Goal: Task Accomplishment & Management: Complete application form

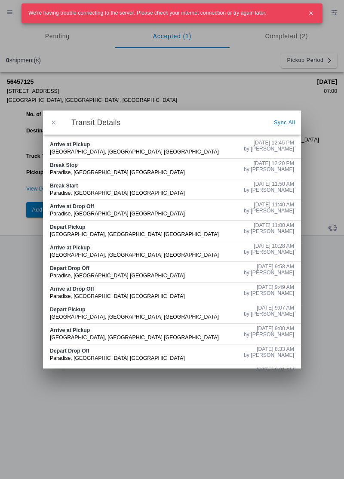
click at [306, 17] on button "button" at bounding box center [310, 13] width 15 height 15
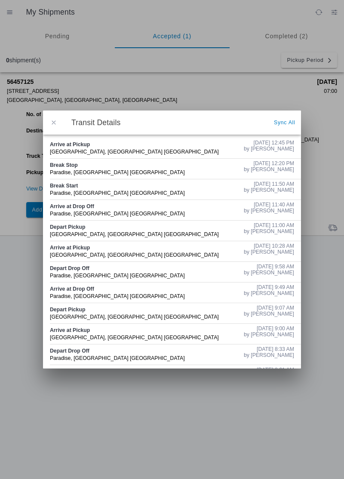
click at [52, 120] on span "button" at bounding box center [54, 123] width 8 height 8
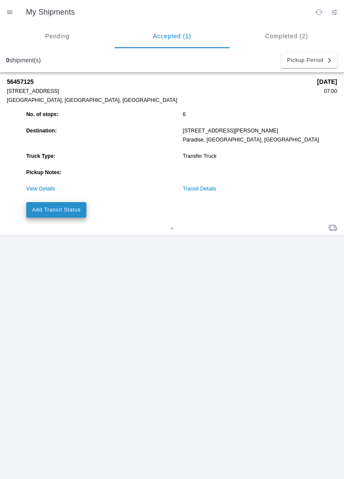
click at [0, 0] on slot "Add Transit Status" at bounding box center [0, 0] width 0 height 0
click at [64, 215] on button "Add Transit Status" at bounding box center [56, 209] width 60 height 15
click at [67, 215] on button "Add Transit Status" at bounding box center [56, 209] width 60 height 15
click at [0, 0] on slot "Add Transit Status" at bounding box center [0, 0] width 0 height 0
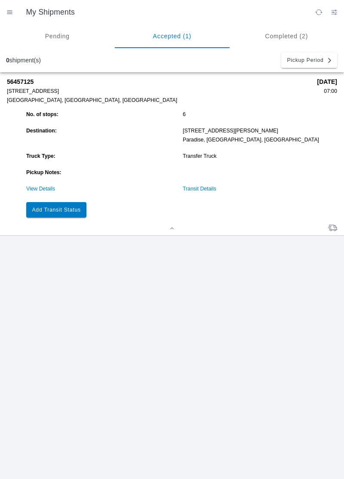
click at [63, 213] on button "Add Transit Status" at bounding box center [56, 209] width 60 height 15
click at [65, 214] on button "Add Transit Status" at bounding box center [56, 209] width 60 height 15
click at [45, 189] on link "View Details" at bounding box center [40, 189] width 29 height 6
click at [0, 0] on slot "Add Transit Status" at bounding box center [0, 0] width 0 height 0
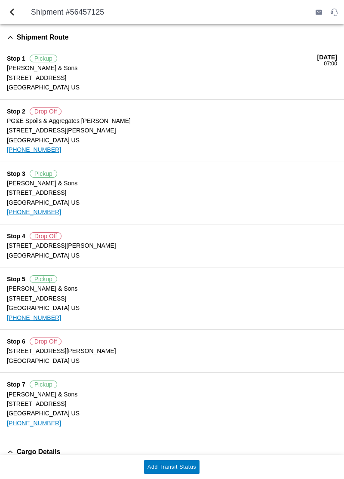
click at [19, 14] on button "back" at bounding box center [12, 12] width 21 height 21
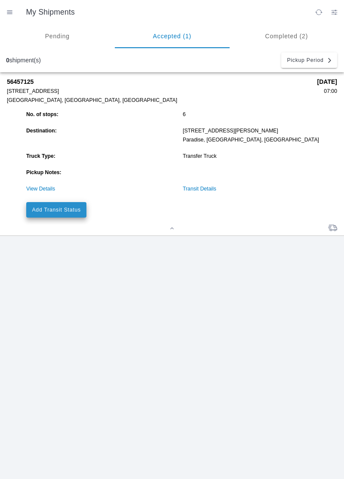
click at [0, 0] on slot "Add Transit Status" at bounding box center [0, 0] width 0 height 0
click at [64, 215] on button "Add Transit Status" at bounding box center [56, 209] width 60 height 15
click at [82, 211] on button "Add Transit Status" at bounding box center [56, 209] width 60 height 15
click at [0, 0] on slot "Add Transit Status" at bounding box center [0, 0] width 0 height 0
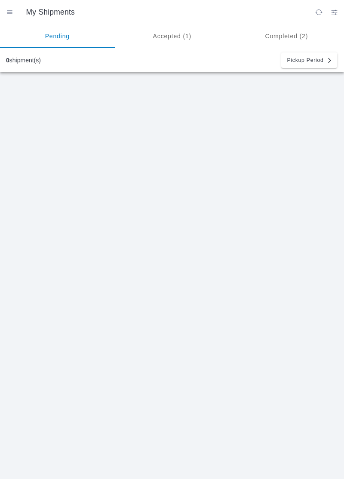
click at [169, 39] on ion-segment-button "Accepted (1)" at bounding box center [172, 36] width 115 height 24
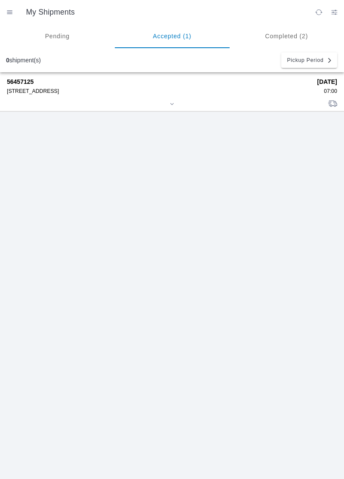
click at [64, 93] on div "[STREET_ADDRESS]" at bounding box center [159, 91] width 304 height 6
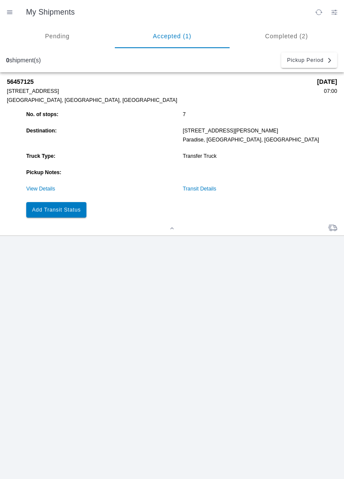
click at [197, 187] on link "Transit Details" at bounding box center [200, 189] width 34 height 6
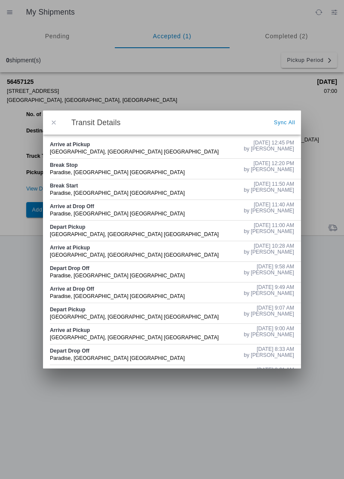
click at [54, 121] on span "button" at bounding box center [54, 123] width 8 height 8
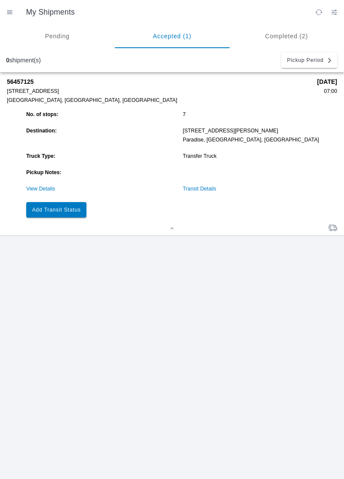
click at [0, 0] on slot "Add Transit Status" at bounding box center [0, 0] width 0 height 0
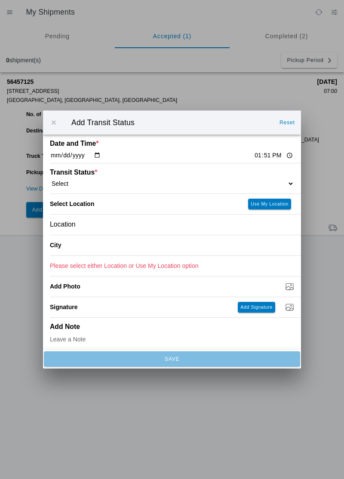
click at [253, 156] on input "13:51" at bounding box center [273, 155] width 40 height 9
type input "12:55"
click at [77, 180] on select "Select Arrive at Drop Off Arrive at Pickup Break Start Break Stop Depart Drop O…" at bounding box center [172, 184] width 244 height 8
select select "DPTPULOC"
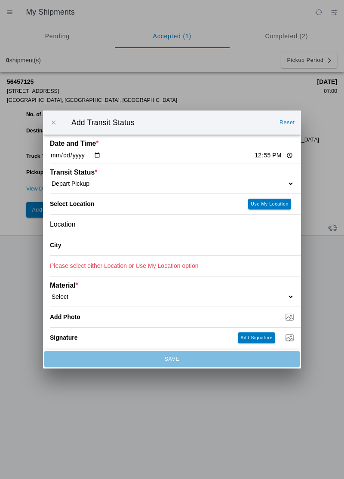
click at [87, 223] on div "Location" at bounding box center [172, 224] width 244 height 20
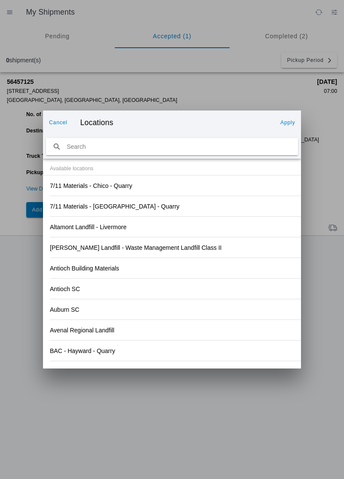
click at [214, 281] on div "Antioch SC" at bounding box center [172, 288] width 244 height 20
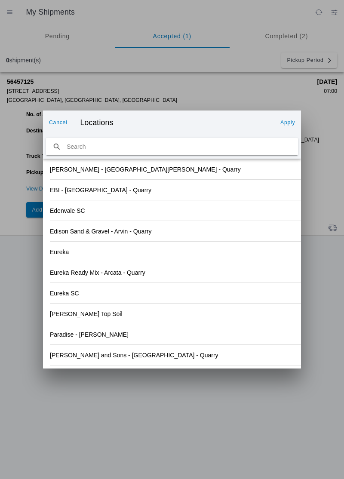
click at [0, 0] on slot "[PERSON_NAME] and Sons - [GEOGRAPHIC_DATA] - Quarry" at bounding box center [0, 0] width 0 height 0
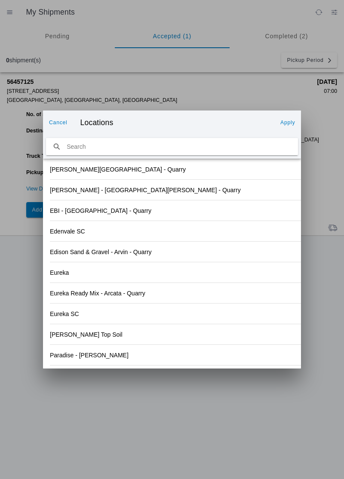
scroll to position [896, 0]
click at [0, 0] on slot "Apply" at bounding box center [0, 0] width 0 height 0
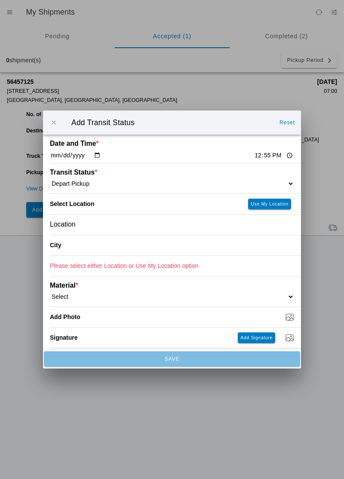
type input "[GEOGRAPHIC_DATA]"
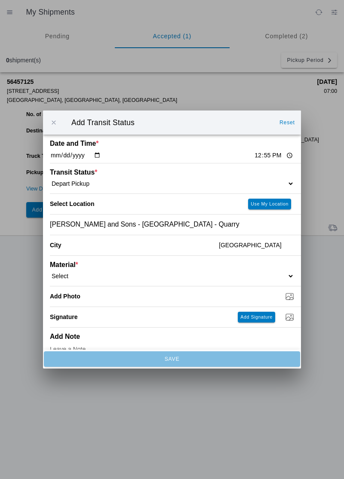
click at [74, 265] on ion-label "Material *" at bounding box center [141, 265] width 183 height 8
click at [55, 275] on select "Select 1" x 3" Rock 1" x 4" Rock 2" x 4" Rock Asphalt Cold Patch Backfill Spec …" at bounding box center [172, 276] width 244 height 8
select select "708650"
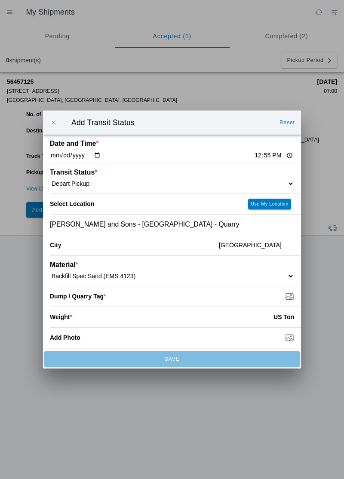
click at [95, 298] on input "Dump / Quarry Tag *" at bounding box center [175, 295] width 251 height 9
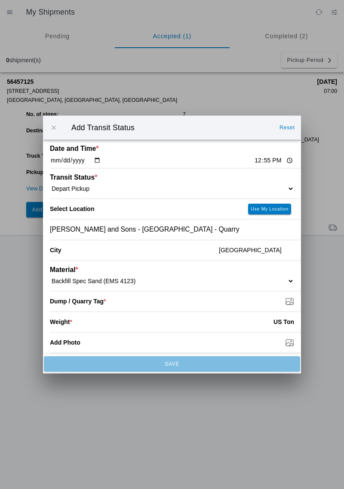
type input "C:\fakepath\17550319219337551539765871621883.jpg"
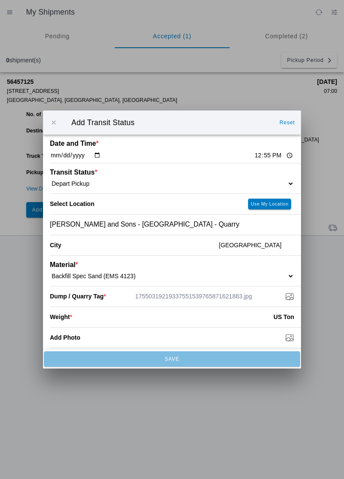
click at [79, 315] on input "number" at bounding box center [172, 316] width 201 height 19
click at [82, 323] on input "number" at bounding box center [172, 316] width 201 height 19
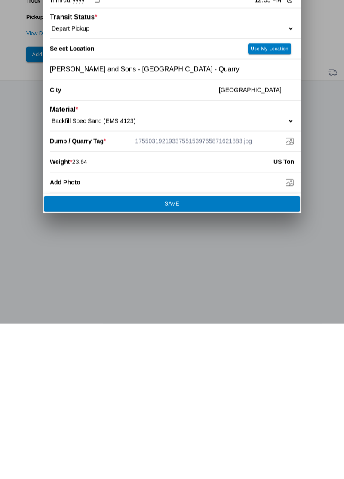
type input "23.64"
click at [191, 357] on span "SAVE" at bounding box center [171, 358] width 244 height 5
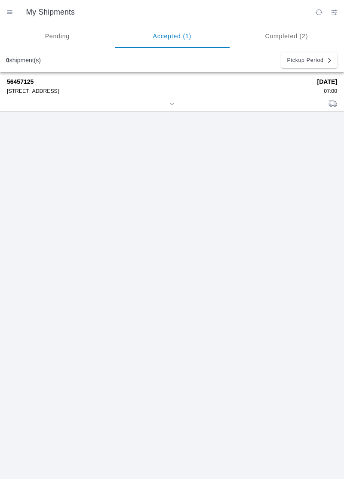
click at [67, 89] on div "[STREET_ADDRESS]" at bounding box center [159, 91] width 304 height 6
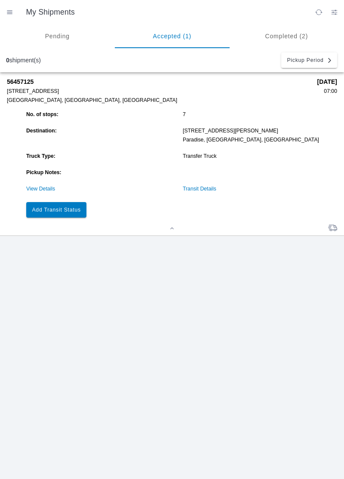
click at [74, 204] on button "Add Transit Status" at bounding box center [56, 209] width 60 height 15
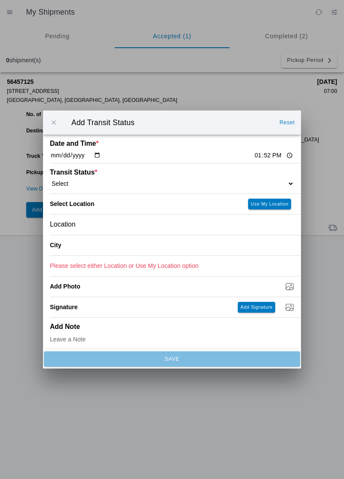
click at [247, 151] on div "Date and Time * [DATE] 13:52" at bounding box center [172, 148] width 244 height 28
click at [253, 157] on input "13:52" at bounding box center [273, 155] width 40 height 9
type input "13:36"
click at [79, 181] on select "Select Arrive at Drop Off Arrive at Pickup Break Start Break Stop Depart Drop O…" at bounding box center [172, 184] width 244 height 8
select select "ARVDLVLOC"
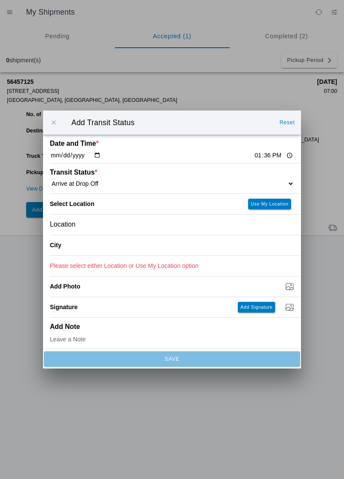
click at [92, 222] on div "Location" at bounding box center [172, 224] width 244 height 20
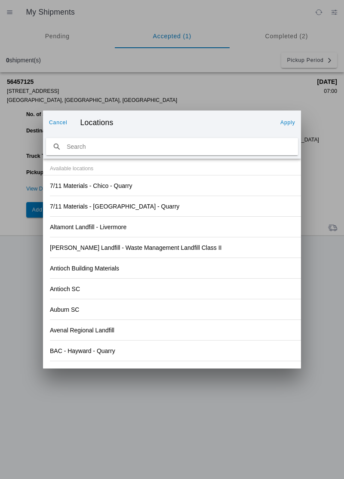
click at [239, 274] on div "Antioch Building Materials" at bounding box center [172, 268] width 244 height 20
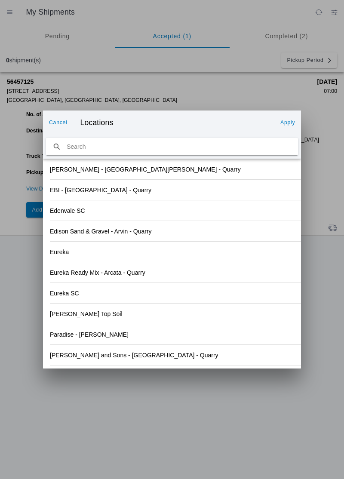
click at [133, 336] on div "Paradise - [PERSON_NAME]" at bounding box center [172, 334] width 244 height 20
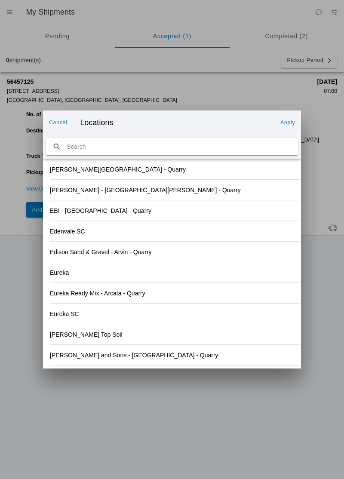
click at [0, 0] on slot "Apply" at bounding box center [0, 0] width 0 height 0
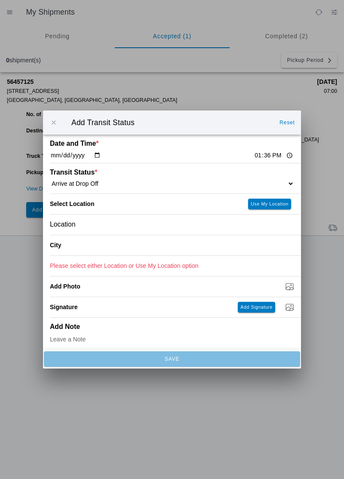
type input "Paradise"
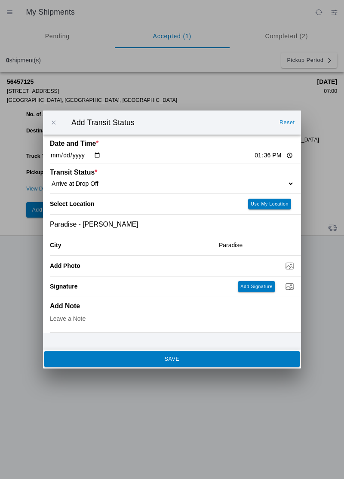
click at [165, 366] on ion-footer "SAVE" at bounding box center [172, 358] width 258 height 19
click at [160, 362] on button "SAVE" at bounding box center [172, 358] width 256 height 15
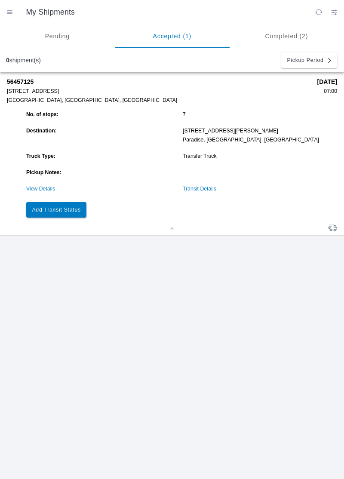
click at [0, 0] on slot "Add Transit Status" at bounding box center [0, 0] width 0 height 0
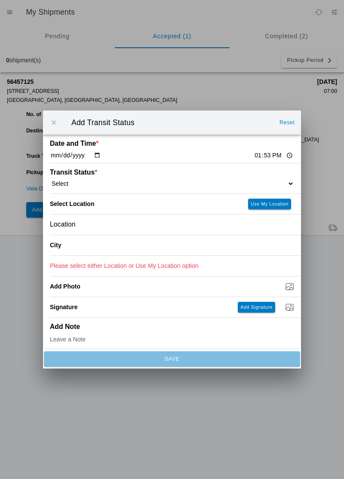
click at [253, 156] on input "13:53" at bounding box center [273, 155] width 40 height 9
type input "13:50"
click at [85, 181] on select "Select Arrive at Drop Off Arrive at Pickup Break Start Break Stop Depart Drop O…" at bounding box center [172, 184] width 244 height 8
select select "DPTDLVLOC"
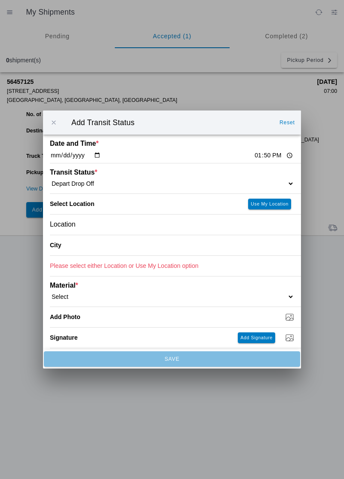
click at [85, 219] on div "Location" at bounding box center [172, 224] width 244 height 20
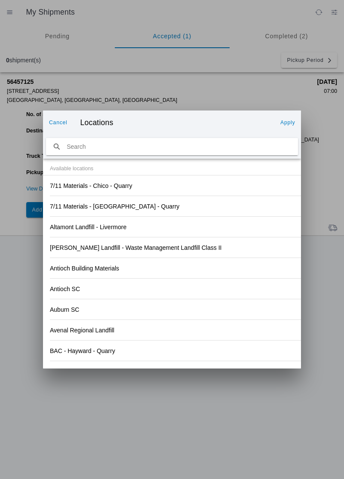
click at [229, 265] on div "Antioch Building Materials" at bounding box center [172, 268] width 244 height 20
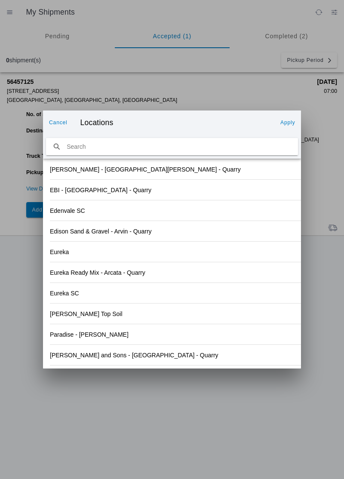
click at [107, 333] on div "Paradise - [PERSON_NAME]" at bounding box center [172, 334] width 244 height 20
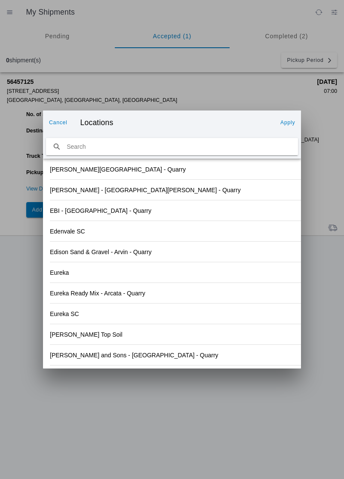
click at [0, 0] on slot "Apply" at bounding box center [0, 0] width 0 height 0
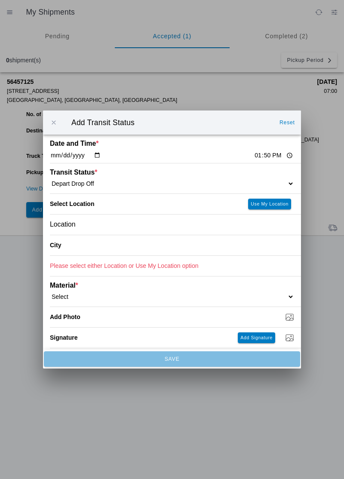
type input "Paradise"
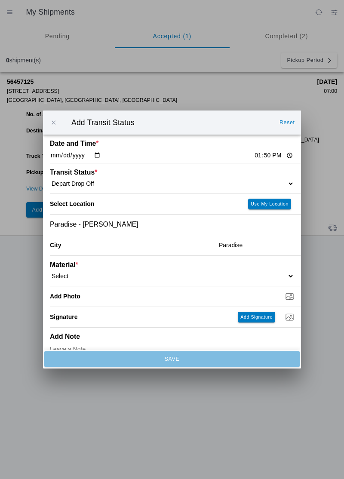
click at [91, 274] on select "Select 1" x 3" Rock 1" x 4" Rock 2" x 4" Rock Asphalt Cold Patch Backfill Spec …" at bounding box center [172, 276] width 244 height 8
select select "708650"
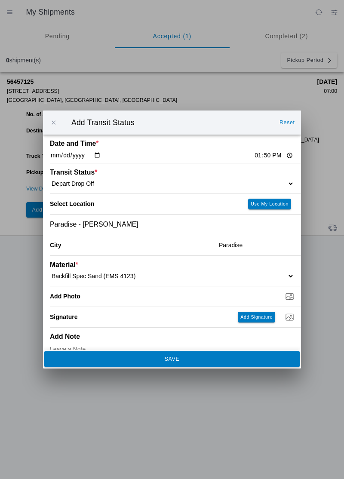
click at [164, 359] on span "SAVE" at bounding box center [171, 358] width 244 height 5
